Goal: Task Accomplishment & Management: Use online tool/utility

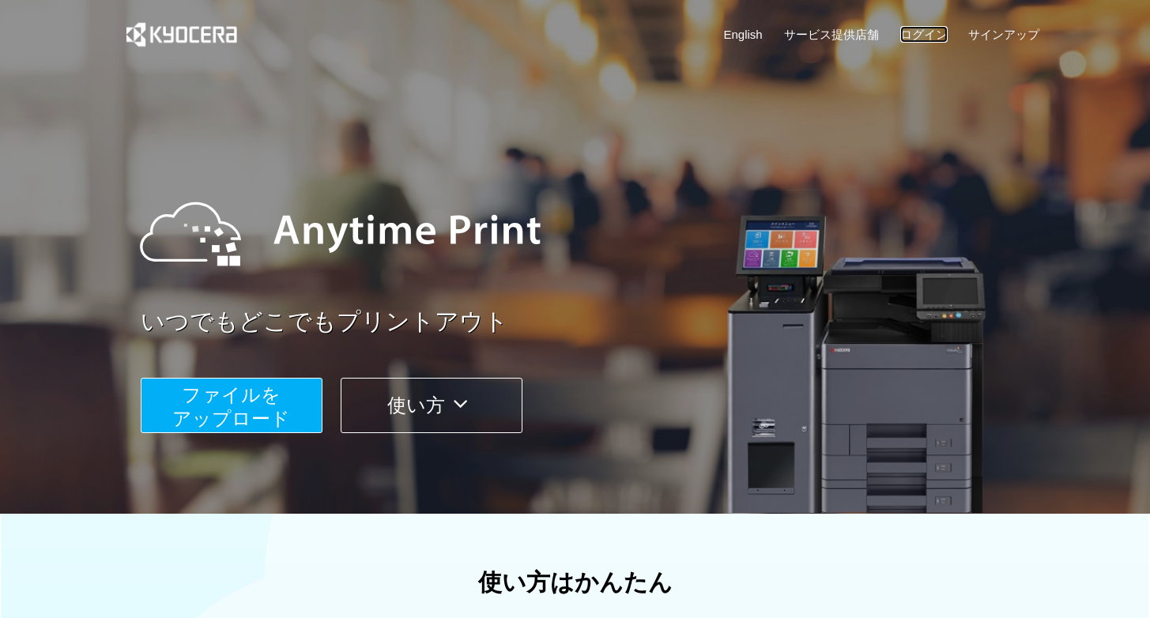
click at [939, 40] on link "ログイン" at bounding box center [923, 34] width 47 height 17
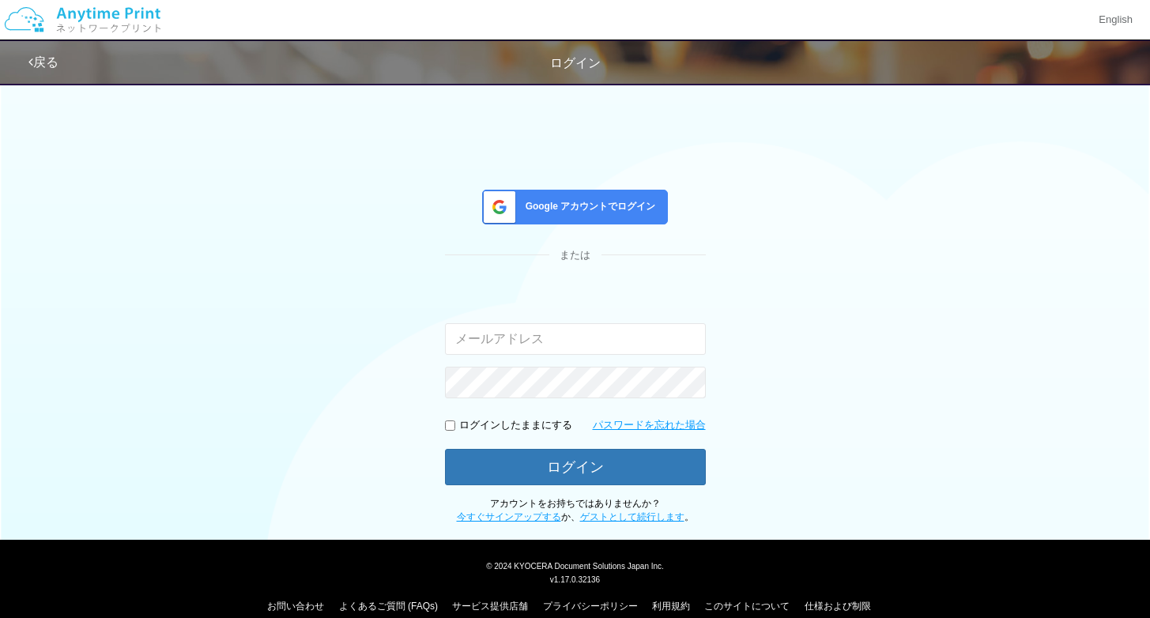
click at [621, 210] on span "Google アカウントでログイン" at bounding box center [587, 206] width 137 height 13
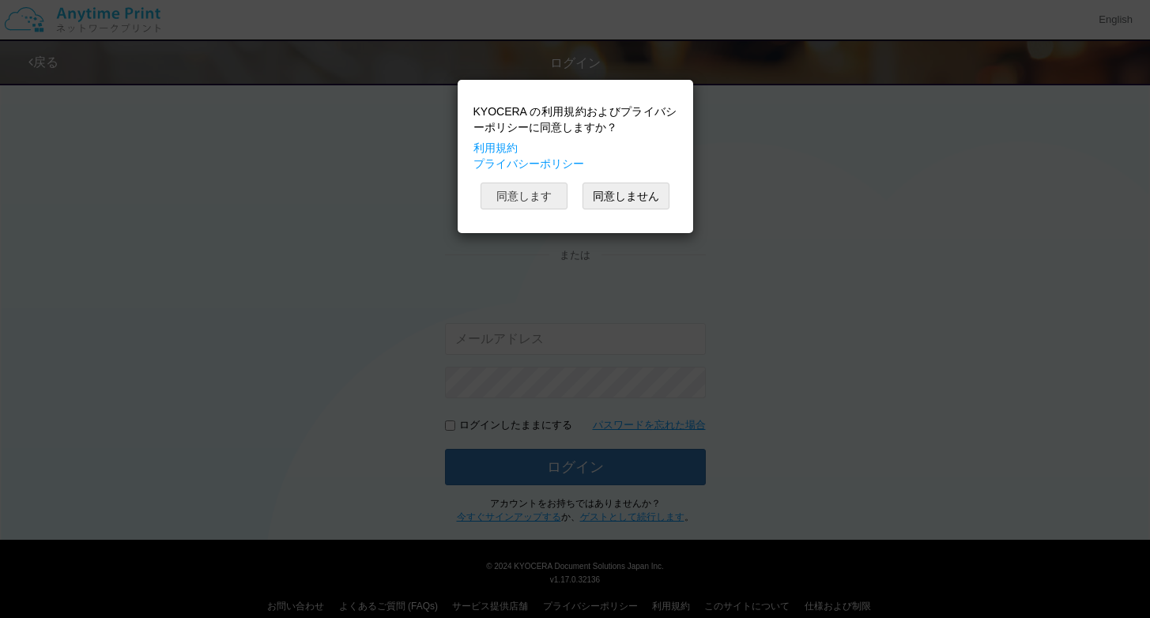
click at [520, 199] on button "同意します" at bounding box center [523, 196] width 87 height 27
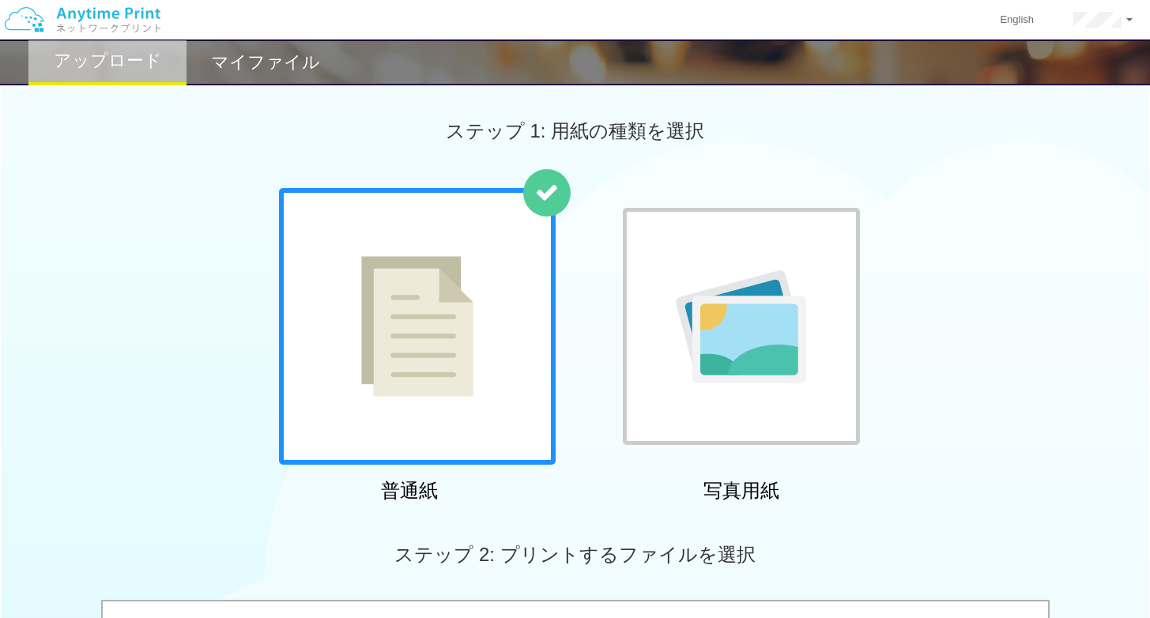
click at [669, 322] on div at bounding box center [741, 326] width 237 height 237
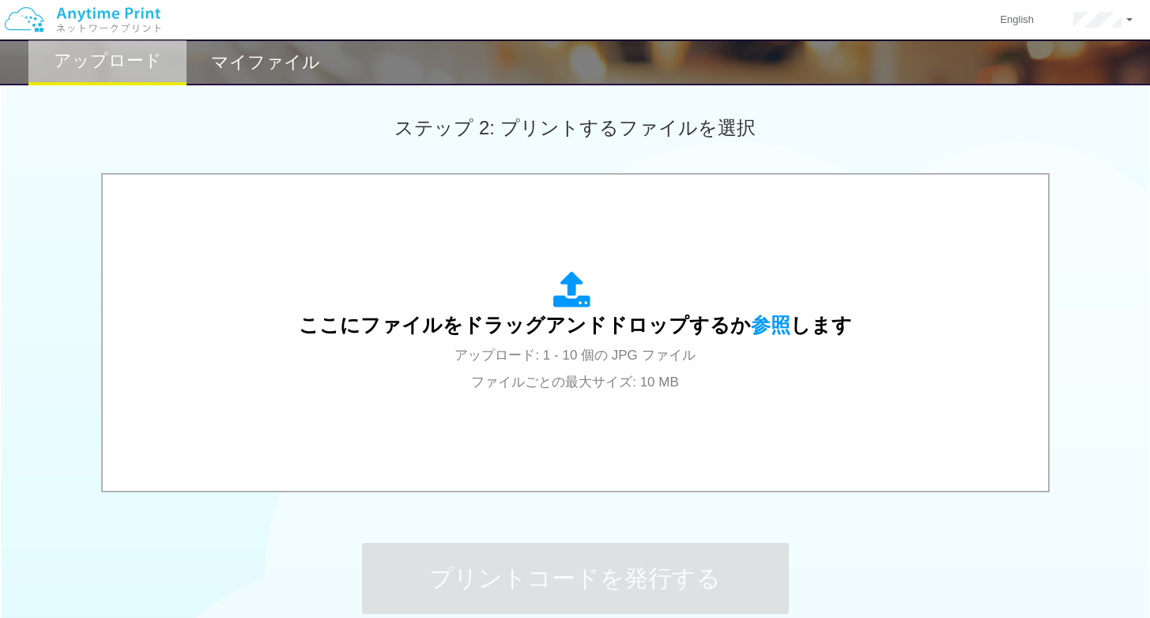
scroll to position [431, 0]
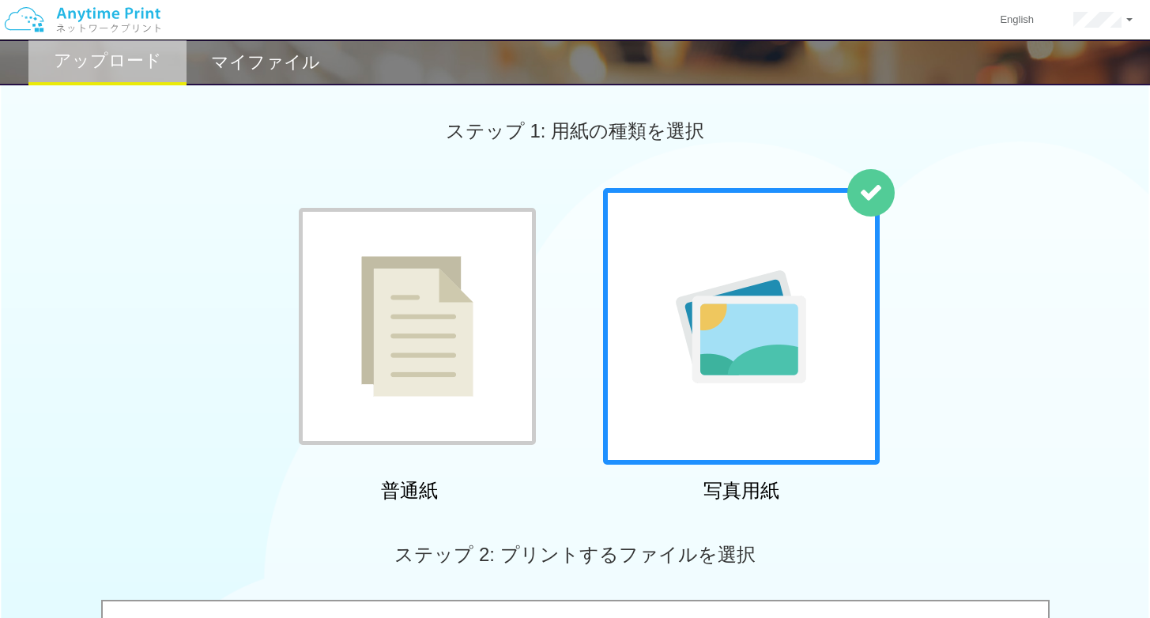
scroll to position [431, 0]
